Goal: Navigation & Orientation: Find specific page/section

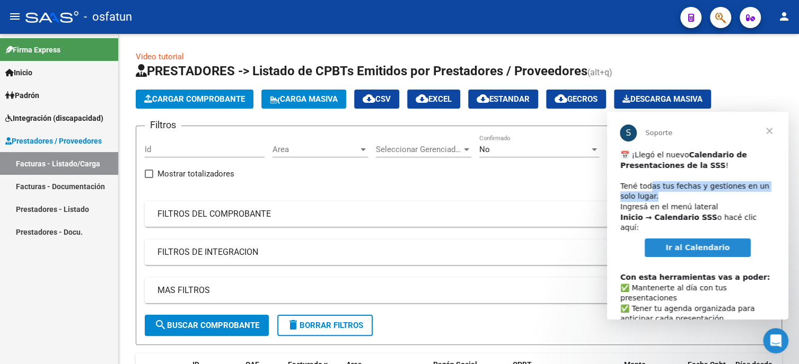
drag, startPoint x: 647, startPoint y: 186, endPoint x: 756, endPoint y: 195, distance: 109.6
click at [756, 195] on div "​📅 ¡Llegó el nuevo Calendario de Presentaciones de la SSS ! ​ Tené todas tus fe…" at bounding box center [697, 191] width 155 height 83
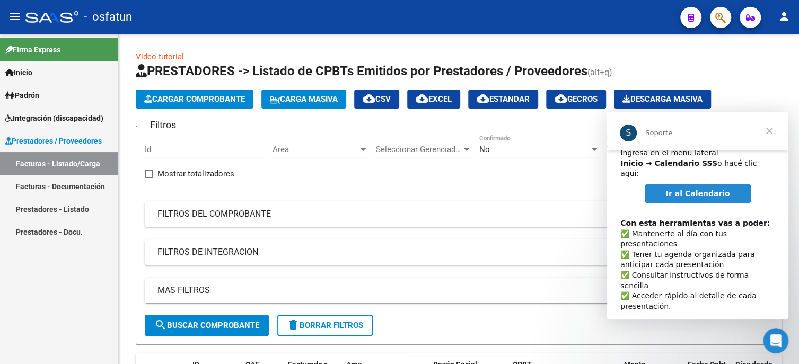
click at [688, 189] on span "Ir al Calendario" at bounding box center [698, 193] width 64 height 8
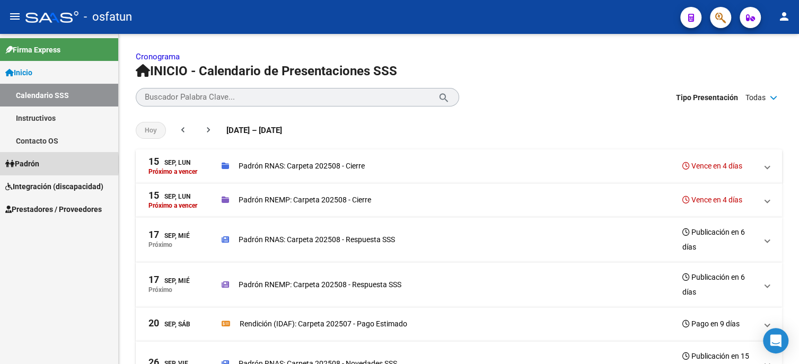
click at [54, 164] on link "Padrón" at bounding box center [59, 163] width 118 height 23
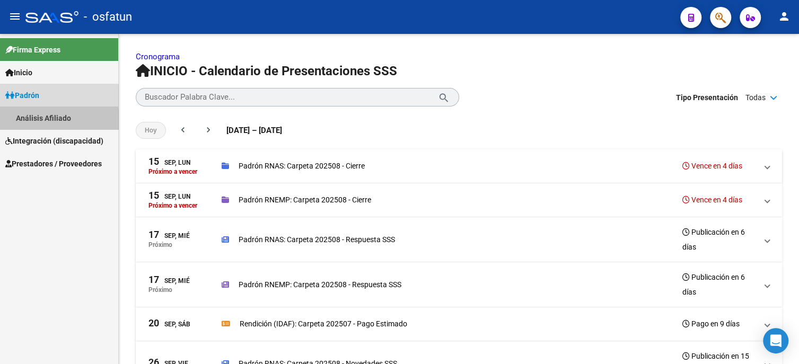
click at [38, 120] on link "Análisis Afiliado" at bounding box center [59, 118] width 118 height 23
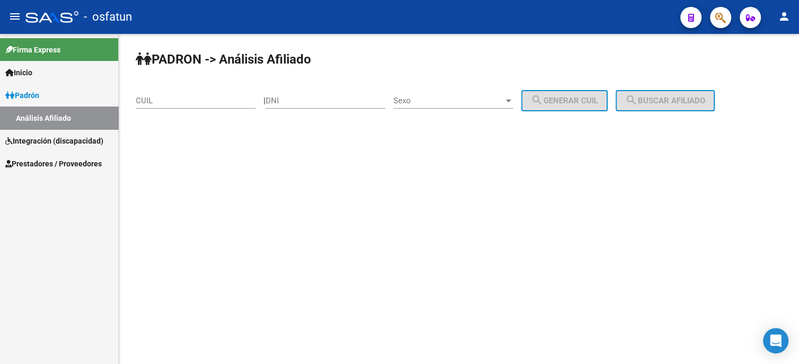
click at [36, 159] on span "Prestadores / Proveedores" at bounding box center [53, 164] width 96 height 12
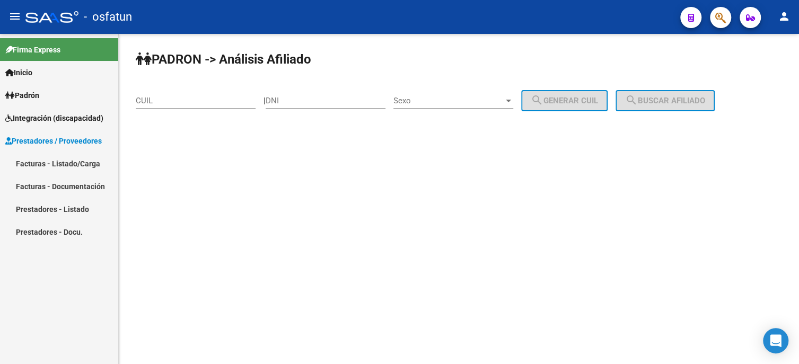
click at [43, 161] on link "Facturas - Listado/Carga" at bounding box center [59, 163] width 118 height 23
